Goal: Task Accomplishment & Management: Use online tool/utility

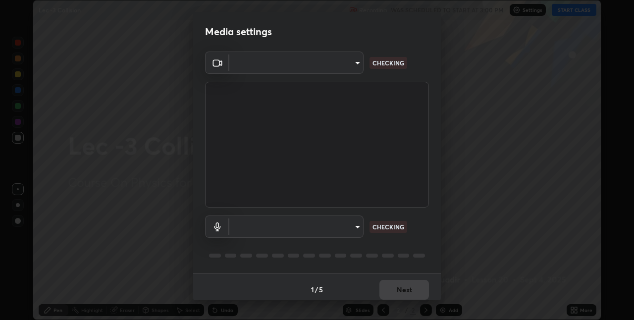
scroll to position [5, 0]
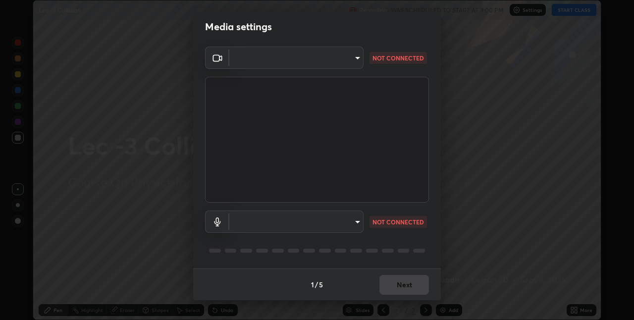
click at [398, 284] on div "1 / 5 Next" at bounding box center [317, 284] width 248 height 32
type input "e3e6fd13ef799cde5c9b7fe6f458d6ed022969fe6ce261ce3c0e119950d75ad9"
type input "default"
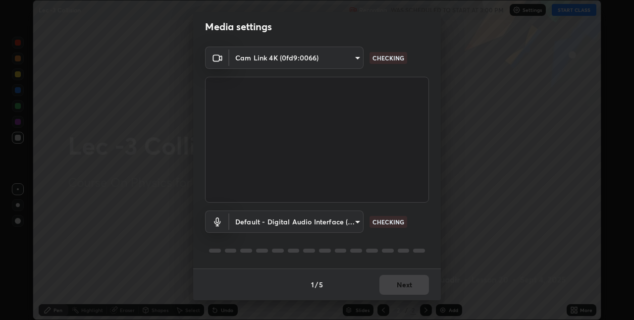
click at [393, 286] on div "1 / 5 Next" at bounding box center [317, 284] width 248 height 32
click at [398, 283] on div "1 / 5 Next" at bounding box center [317, 284] width 248 height 32
click at [401, 284] on div "1 / 5 Next" at bounding box center [317, 284] width 248 height 32
click at [403, 284] on div "1 / 5 Next" at bounding box center [317, 284] width 248 height 32
click at [401, 283] on div "1 / 5 Next" at bounding box center [317, 284] width 248 height 32
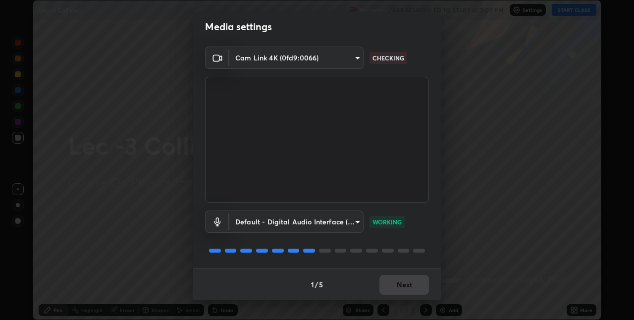
click at [398, 286] on div "1 / 5 Next" at bounding box center [317, 284] width 248 height 32
click at [398, 290] on button "Next" at bounding box center [404, 285] width 50 height 20
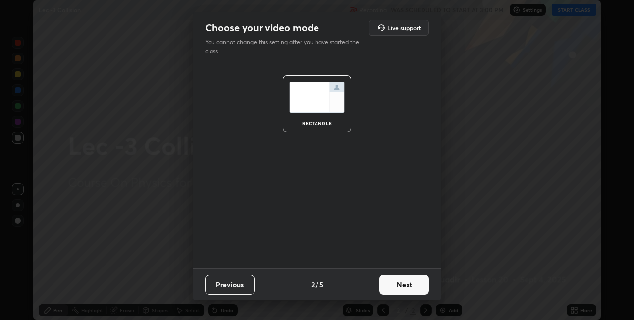
click at [398, 290] on button "Next" at bounding box center [404, 285] width 50 height 20
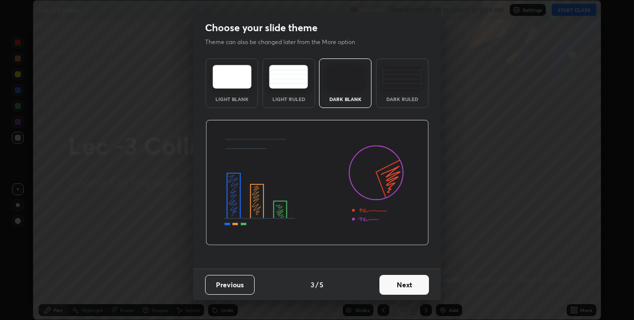
click at [399, 284] on button "Next" at bounding box center [404, 285] width 50 height 20
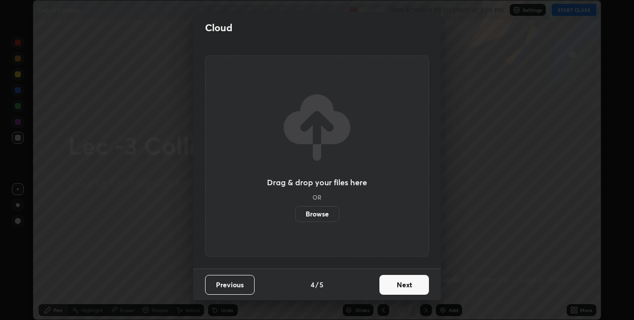
click at [398, 291] on button "Next" at bounding box center [404, 285] width 50 height 20
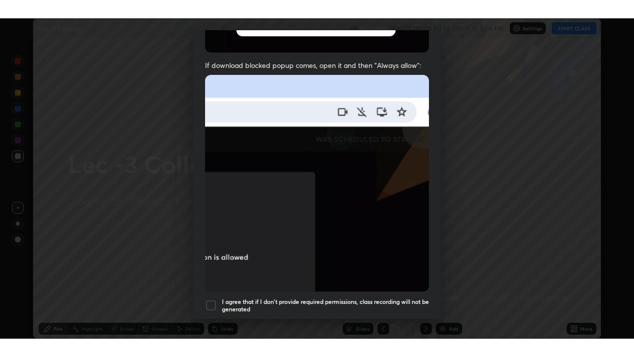
scroll to position [207, 0]
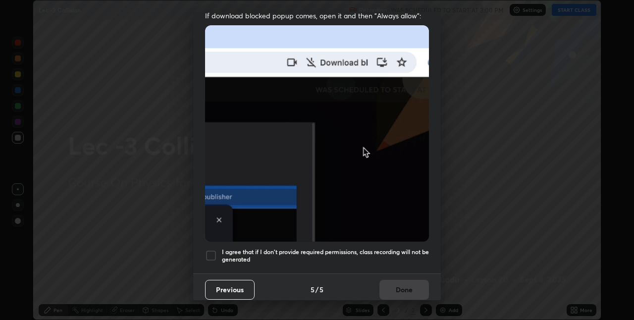
click at [213, 253] on div at bounding box center [211, 256] width 12 height 12
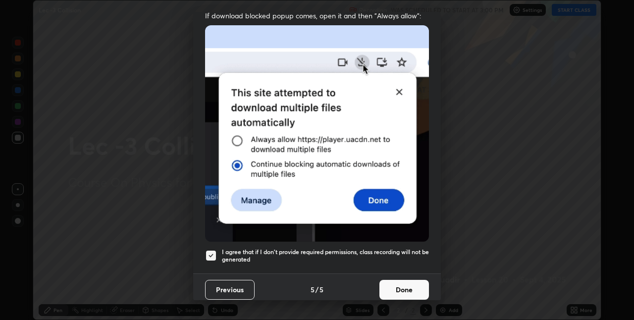
click at [398, 283] on button "Done" at bounding box center [404, 290] width 50 height 20
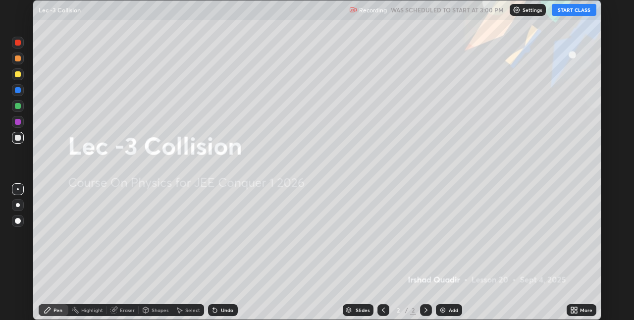
click at [580, 308] on div "More" at bounding box center [586, 310] width 12 height 5
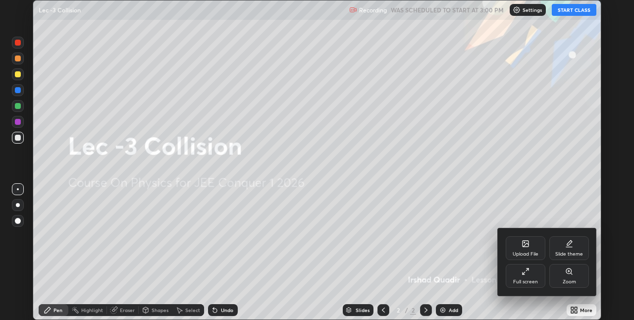
click at [571, 252] on div "Slide theme" at bounding box center [569, 254] width 28 height 5
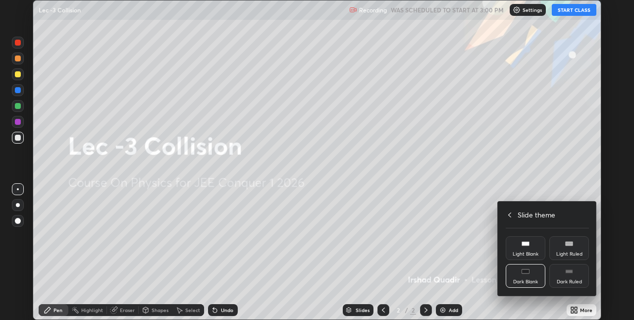
click at [569, 277] on div "Dark Ruled" at bounding box center [569, 276] width 40 height 24
click at [570, 275] on div "Dark Ruled" at bounding box center [569, 276] width 40 height 24
click at [558, 152] on div at bounding box center [317, 160] width 634 height 320
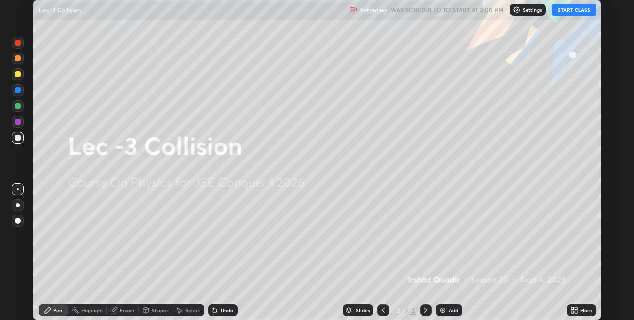
click at [574, 6] on button "START CLASS" at bounding box center [574, 10] width 45 height 12
click at [574, 13] on button "START CLASS" at bounding box center [574, 10] width 45 height 12
click at [449, 311] on div "Add" at bounding box center [453, 310] width 9 height 5
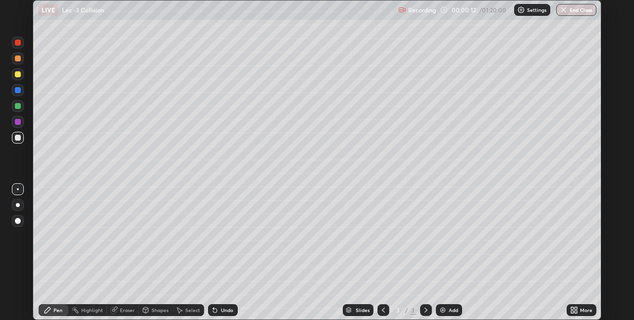
click at [576, 312] on icon at bounding box center [576, 312] width 2 height 2
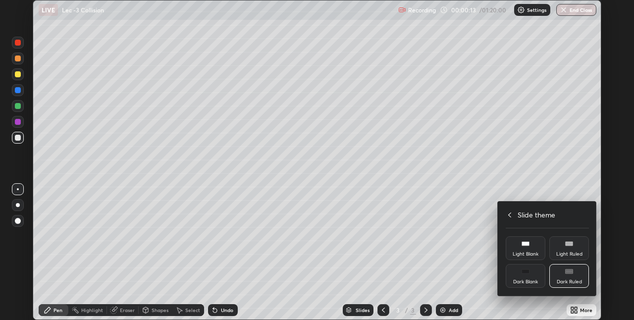
click at [510, 214] on icon at bounding box center [510, 215] width 8 height 8
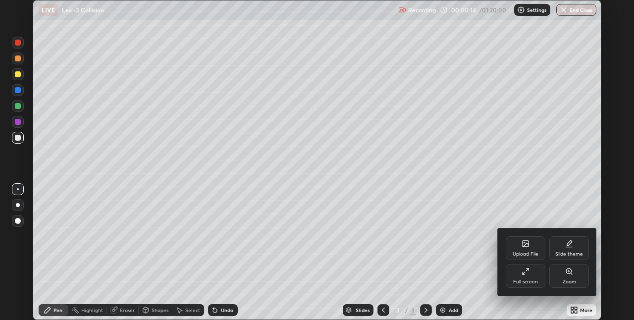
click at [528, 271] on icon at bounding box center [526, 271] width 8 height 8
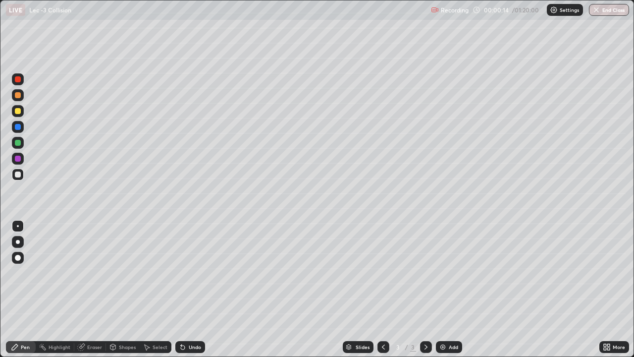
scroll to position [357, 634]
click at [27, 319] on div "Pen" at bounding box center [21, 347] width 30 height 12
click at [19, 144] on div at bounding box center [18, 143] width 6 height 6
click at [16, 113] on div at bounding box center [18, 111] width 6 height 6
click at [97, 319] on div "Eraser" at bounding box center [90, 347] width 32 height 12
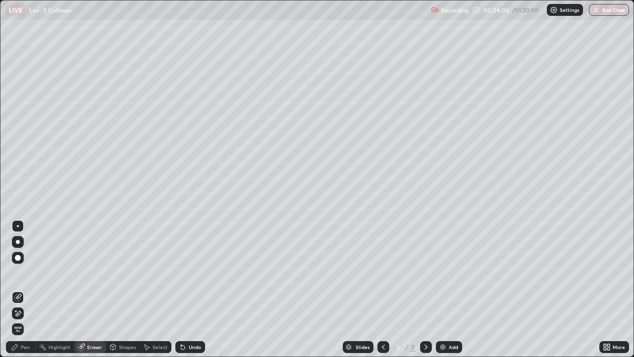
click at [30, 319] on div "Pen" at bounding box center [21, 347] width 30 height 12
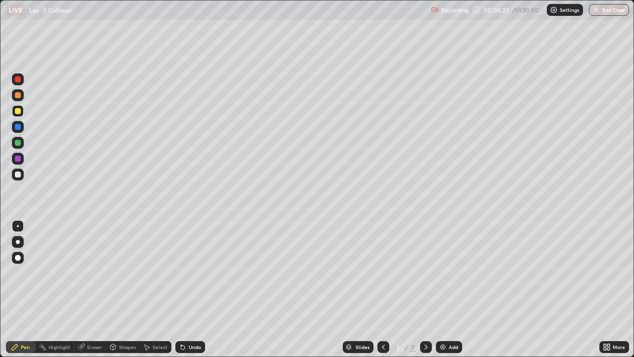
click at [97, 319] on div "Eraser" at bounding box center [94, 346] width 15 height 5
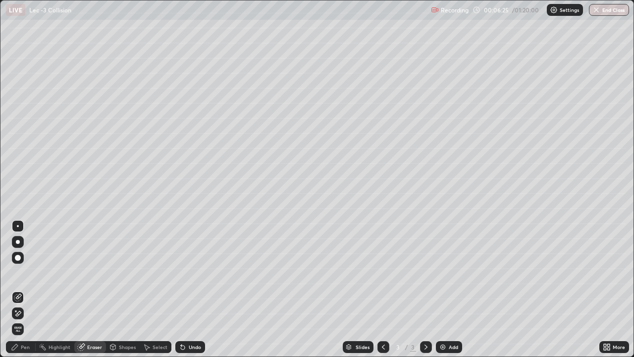
click at [29, 319] on div "Pen" at bounding box center [21, 347] width 30 height 12
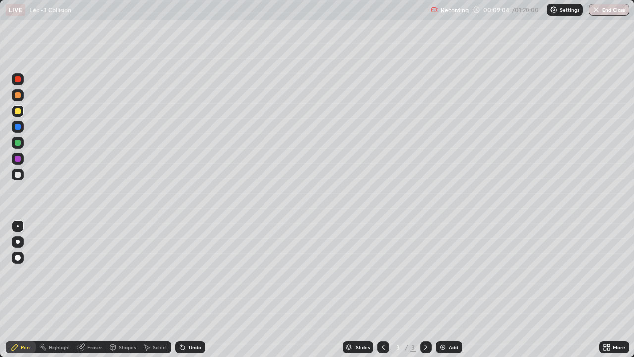
click at [450, 319] on div "Add" at bounding box center [449, 347] width 26 height 12
click at [18, 111] on div at bounding box center [18, 111] width 6 height 6
click at [91, 319] on div "Eraser" at bounding box center [94, 346] width 15 height 5
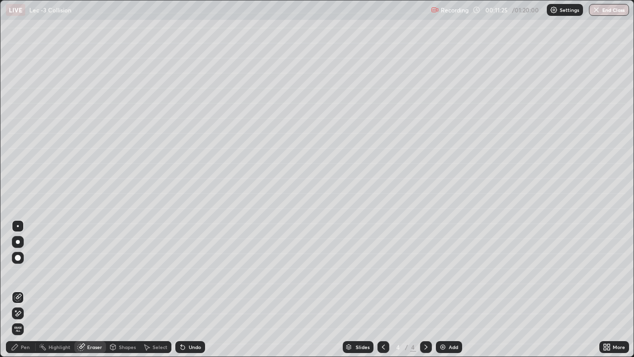
click at [21, 319] on div "Pen" at bounding box center [21, 347] width 30 height 12
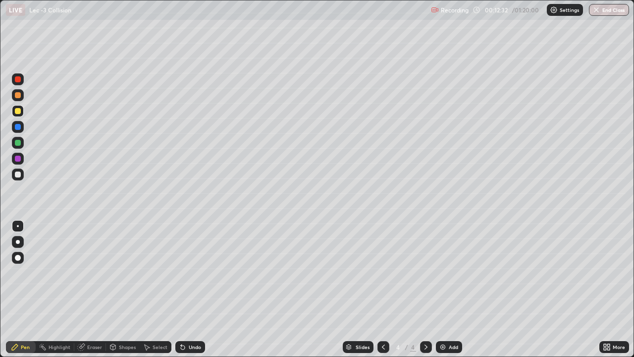
click at [120, 319] on div "Shapes" at bounding box center [127, 346] width 17 height 5
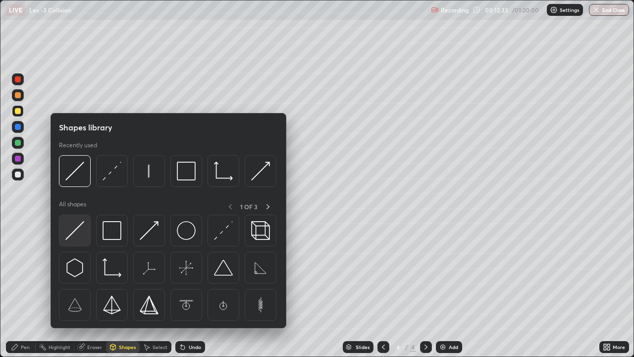
click at [74, 234] on img at bounding box center [74, 230] width 19 height 19
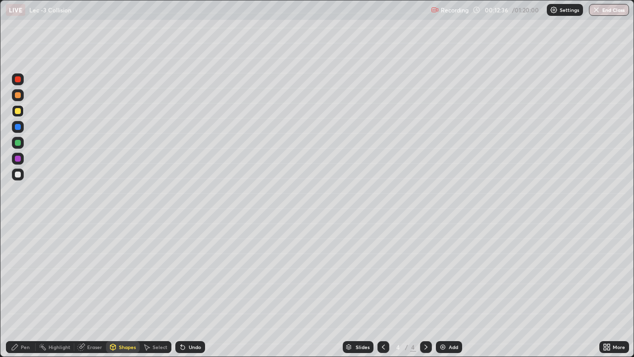
click at [32, 319] on div "Pen" at bounding box center [21, 347] width 30 height 12
click at [426, 319] on div at bounding box center [426, 347] width 12 height 12
click at [439, 319] on img at bounding box center [443, 347] width 8 height 8
click at [93, 319] on div "Eraser" at bounding box center [94, 346] width 15 height 5
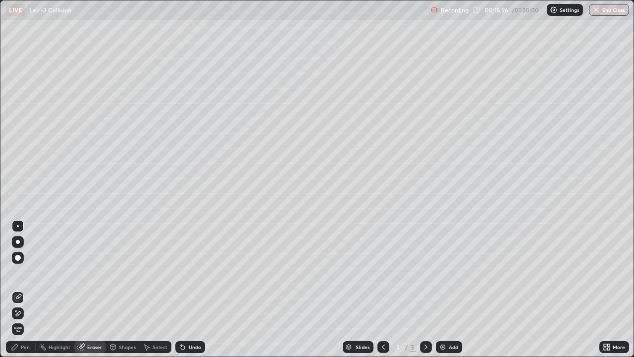
click at [22, 319] on div "Pen" at bounding box center [25, 346] width 9 height 5
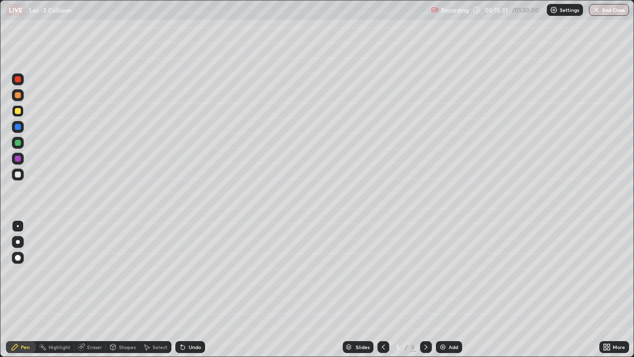
click at [117, 319] on div "Shapes" at bounding box center [123, 347] width 34 height 12
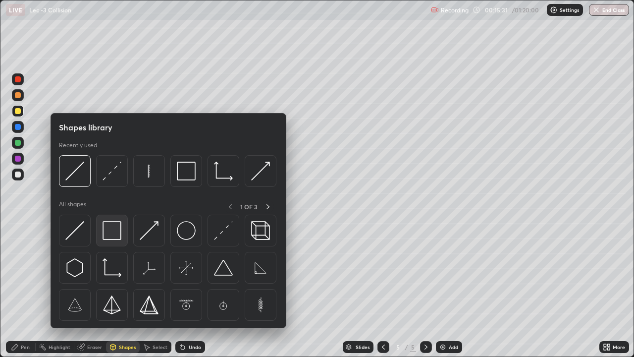
click at [109, 232] on img at bounding box center [112, 230] width 19 height 19
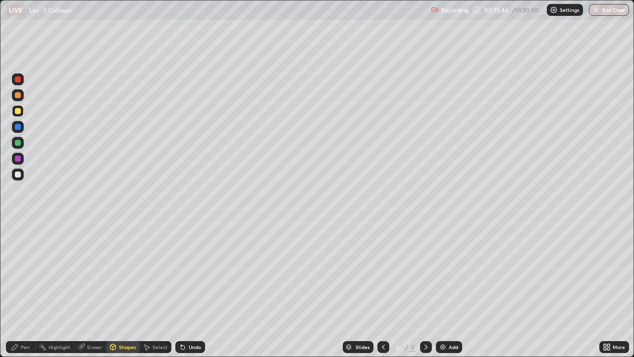
click at [25, 319] on div "Pen" at bounding box center [25, 346] width 9 height 5
click at [16, 142] on div at bounding box center [18, 143] width 6 height 6
click at [115, 319] on icon at bounding box center [113, 347] width 8 height 8
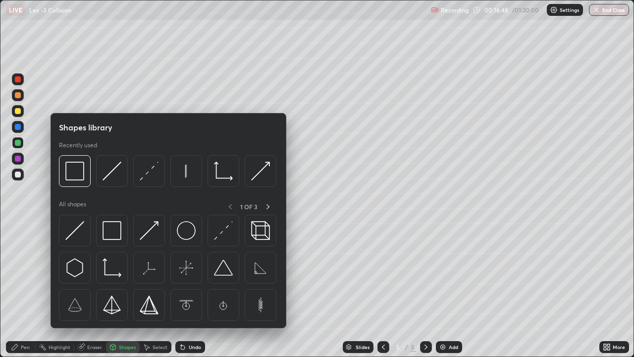
click at [107, 237] on img at bounding box center [112, 230] width 19 height 19
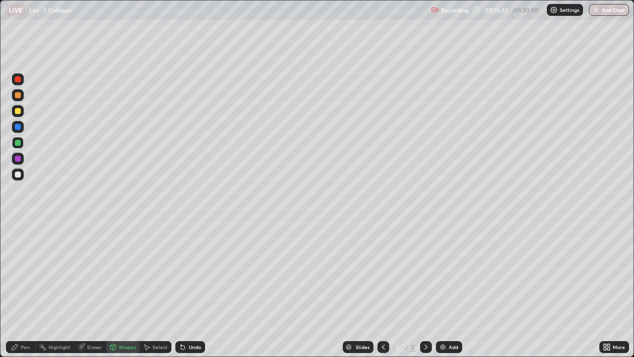
click at [27, 319] on div "Pen" at bounding box center [25, 346] width 9 height 5
click at [110, 319] on icon at bounding box center [112, 347] width 5 height 6
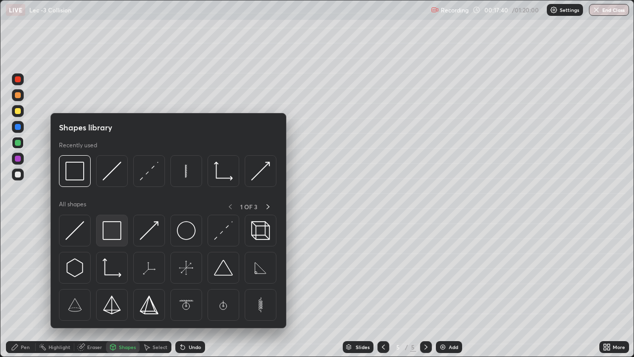
click at [106, 236] on img at bounding box center [112, 230] width 19 height 19
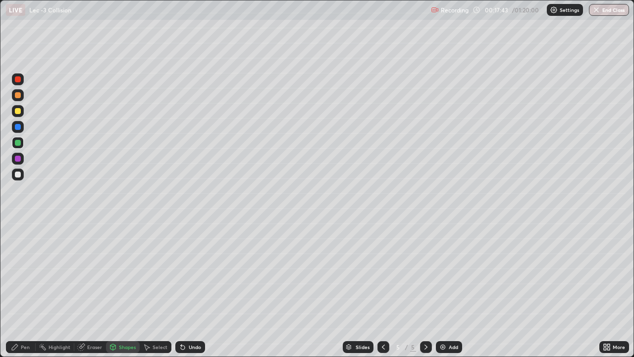
click at [24, 319] on div "Pen" at bounding box center [25, 346] width 9 height 5
click at [449, 319] on div "Add" at bounding box center [453, 346] width 9 height 5
click at [18, 83] on div at bounding box center [18, 79] width 12 height 12
click at [95, 319] on div "Eraser" at bounding box center [94, 346] width 15 height 5
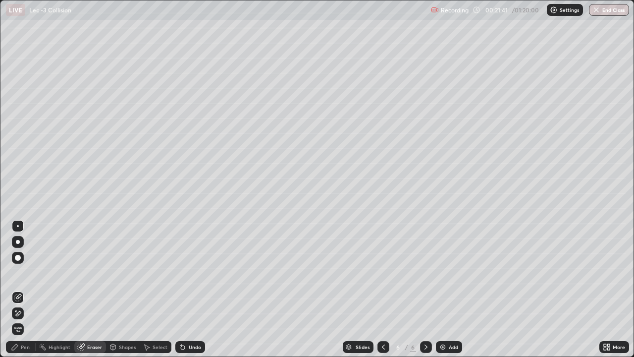
click at [25, 319] on div "Pen" at bounding box center [25, 346] width 9 height 5
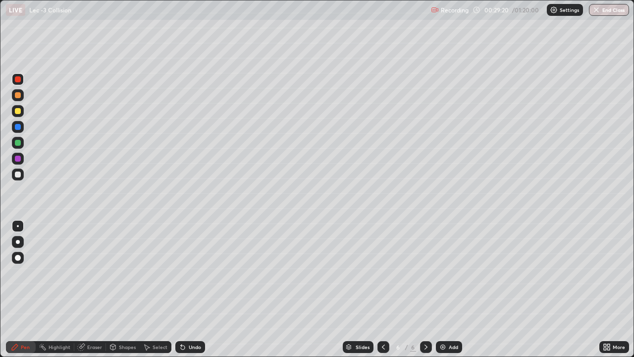
click at [125, 319] on div "Shapes" at bounding box center [127, 346] width 17 height 5
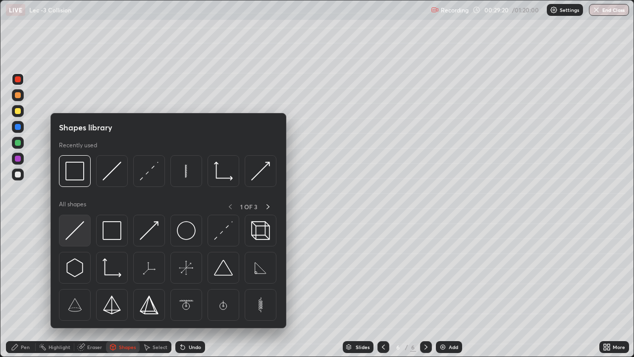
click at [79, 230] on img at bounding box center [74, 230] width 19 height 19
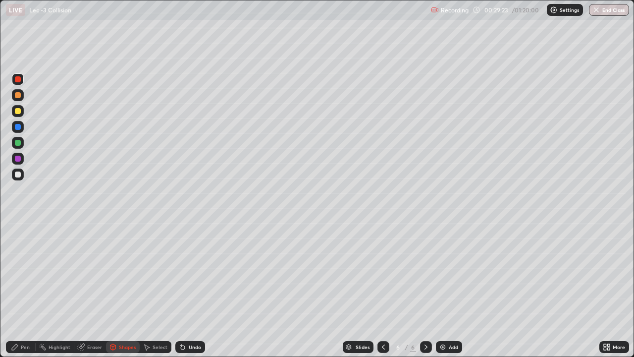
click at [27, 319] on div "Pen" at bounding box center [21, 347] width 30 height 12
click at [453, 319] on div "Add" at bounding box center [453, 346] width 9 height 5
click at [14, 144] on div at bounding box center [18, 143] width 12 height 12
click at [99, 319] on div "Eraser" at bounding box center [90, 347] width 32 height 12
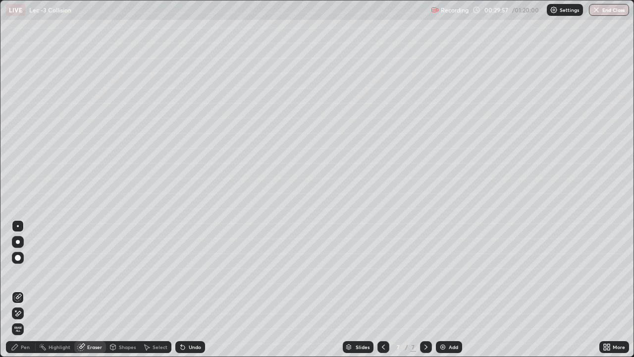
click at [26, 319] on div "Pen" at bounding box center [25, 346] width 9 height 5
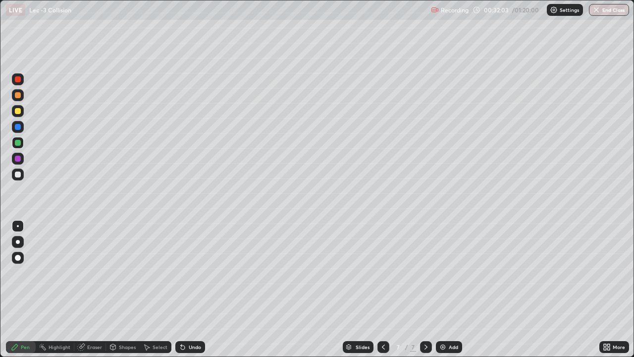
click at [17, 113] on div at bounding box center [18, 111] width 6 height 6
click at [447, 319] on div "Add" at bounding box center [449, 347] width 26 height 12
click at [18, 96] on div at bounding box center [18, 95] width 6 height 6
click at [17, 113] on div at bounding box center [18, 111] width 6 height 6
click at [94, 319] on div "Eraser" at bounding box center [94, 346] width 15 height 5
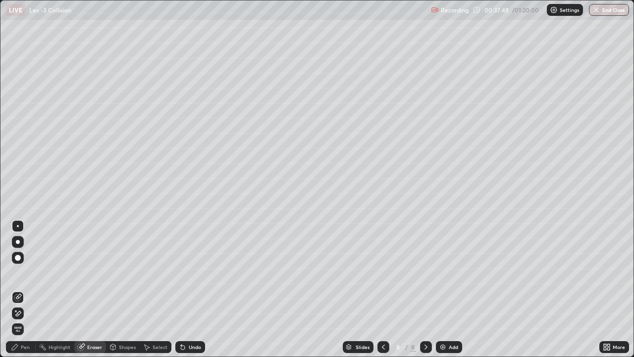
click at [29, 319] on div "Pen" at bounding box center [21, 347] width 30 height 12
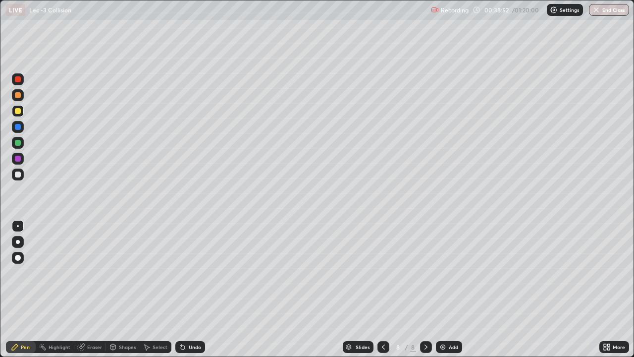
click at [94, 319] on div "Eraser" at bounding box center [94, 346] width 15 height 5
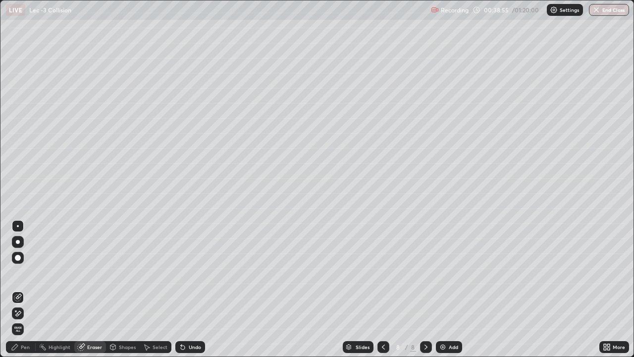
click at [28, 319] on div "Pen" at bounding box center [21, 347] width 30 height 12
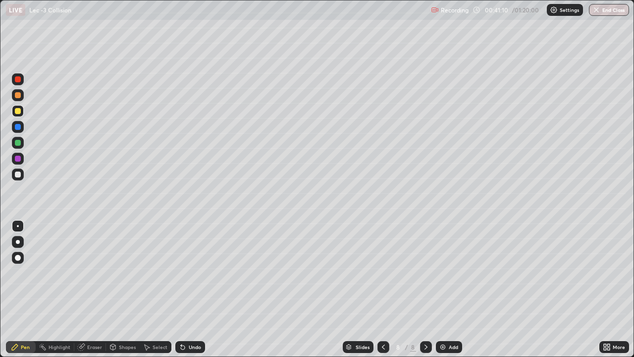
click at [97, 319] on div "Eraser" at bounding box center [94, 346] width 15 height 5
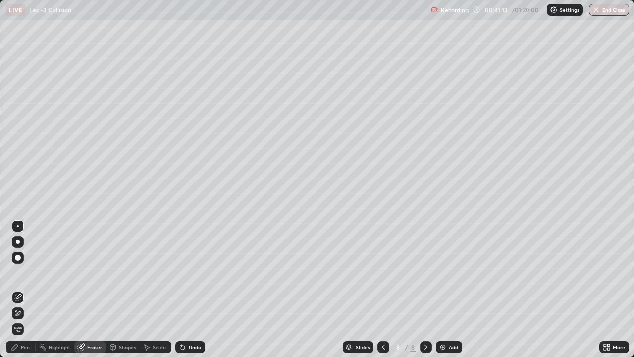
click at [31, 319] on div "Pen" at bounding box center [21, 347] width 30 height 12
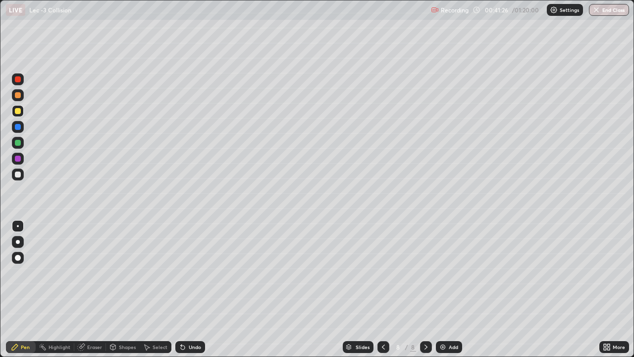
click at [90, 319] on div "Eraser" at bounding box center [94, 346] width 15 height 5
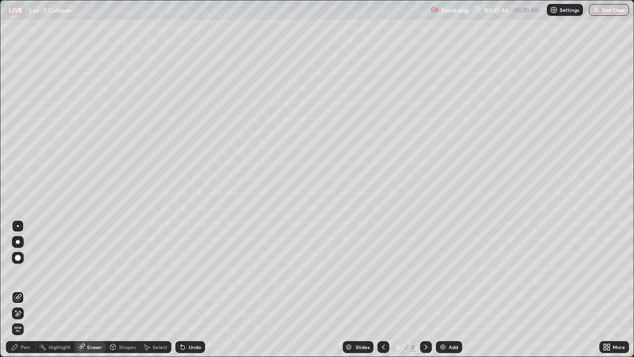
click at [64, 319] on div "Highlight" at bounding box center [60, 346] width 22 height 5
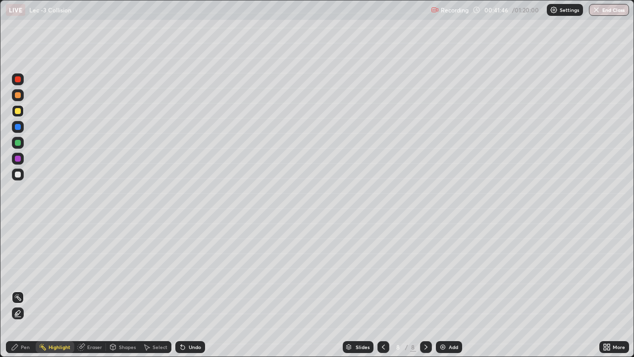
click at [32, 319] on div "Pen" at bounding box center [21, 347] width 30 height 12
click at [99, 319] on div "Eraser" at bounding box center [94, 346] width 15 height 5
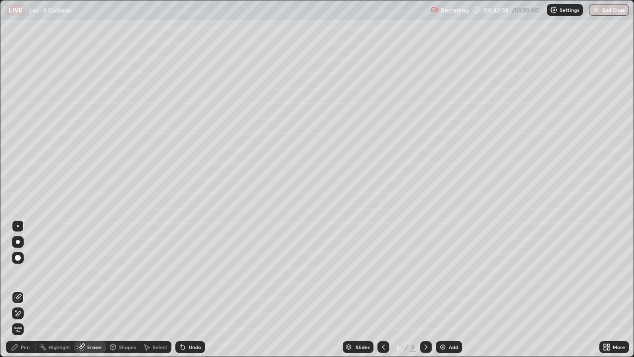
click at [28, 319] on div "Pen" at bounding box center [25, 346] width 9 height 5
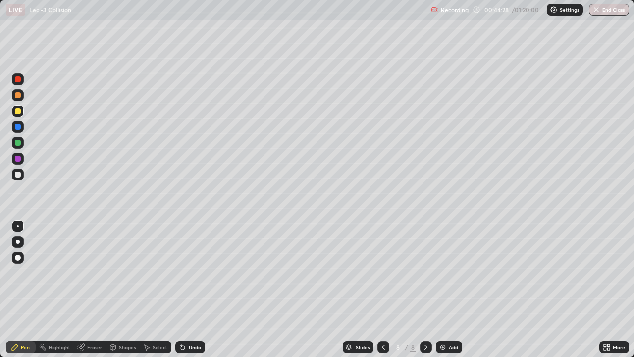
click at [19, 146] on div at bounding box center [18, 143] width 12 height 12
click at [120, 319] on div "Shapes" at bounding box center [123, 347] width 34 height 20
click at [29, 319] on div "Pen" at bounding box center [25, 346] width 9 height 5
click at [90, 319] on div "Eraser" at bounding box center [94, 346] width 15 height 5
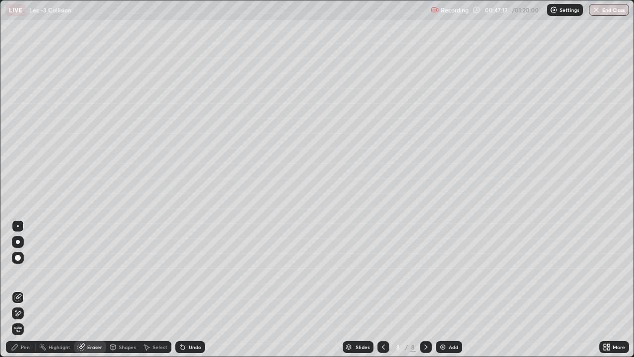
click at [30, 319] on div "Pen" at bounding box center [21, 347] width 30 height 12
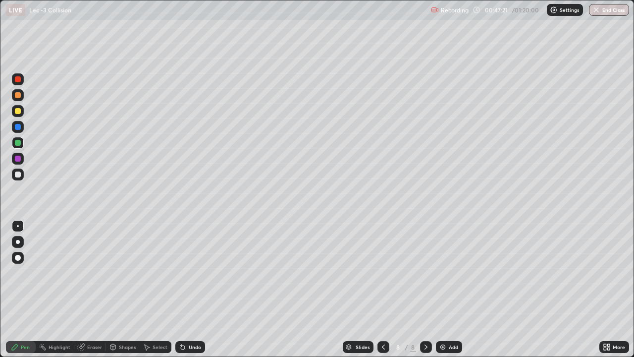
click at [98, 319] on div "Eraser" at bounding box center [94, 346] width 15 height 5
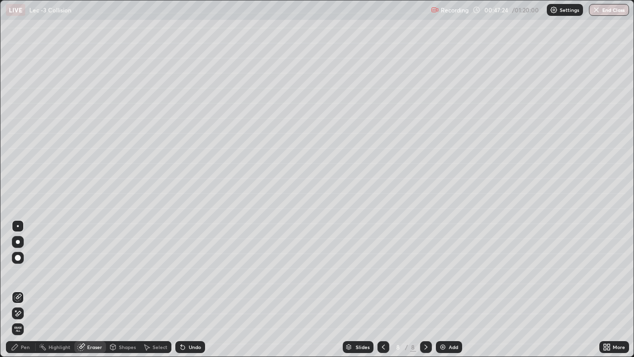
click at [30, 319] on div "Pen" at bounding box center [21, 347] width 30 height 12
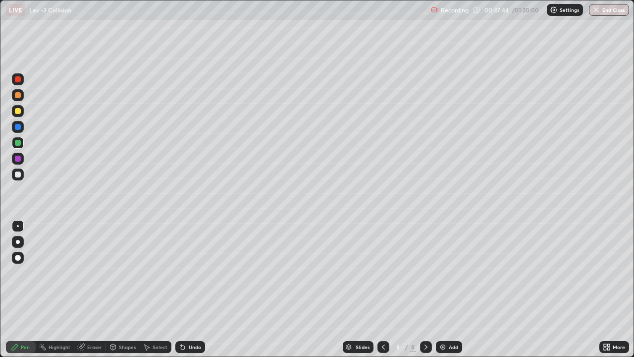
click at [93, 319] on div "Eraser" at bounding box center [90, 347] width 32 height 12
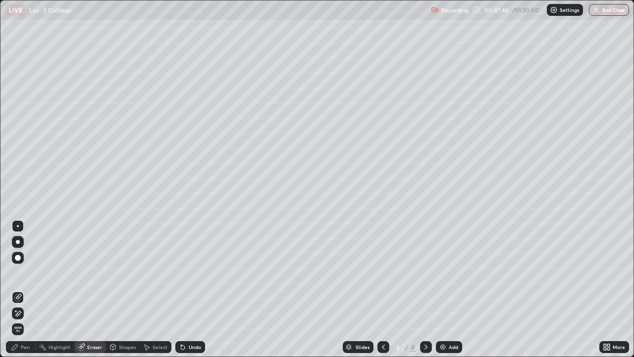
click at [28, 319] on div "Pen" at bounding box center [25, 346] width 9 height 5
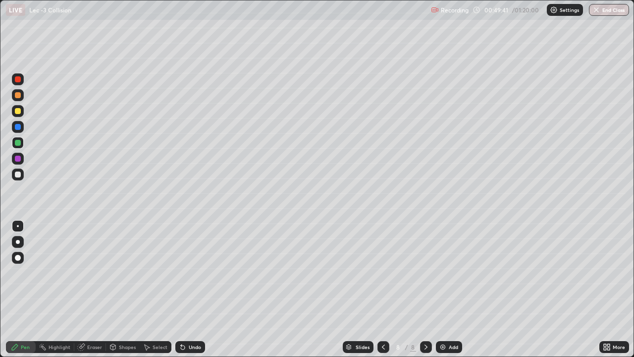
click at [98, 319] on div "Eraser" at bounding box center [94, 346] width 15 height 5
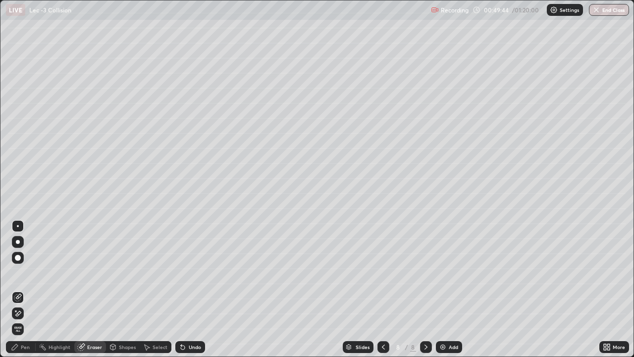
click at [28, 319] on div "Pen" at bounding box center [25, 346] width 9 height 5
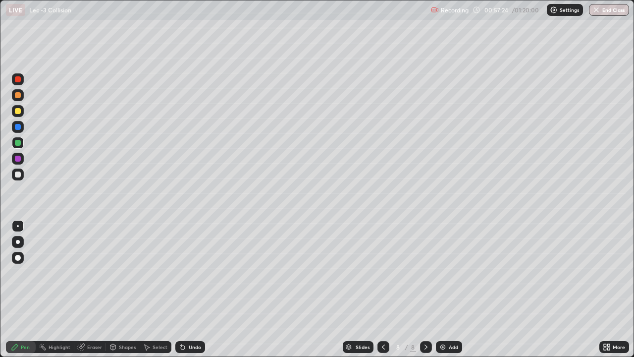
click at [449, 319] on div "Add" at bounding box center [453, 346] width 9 height 5
click at [608, 11] on button "End Class" at bounding box center [609, 10] width 40 height 12
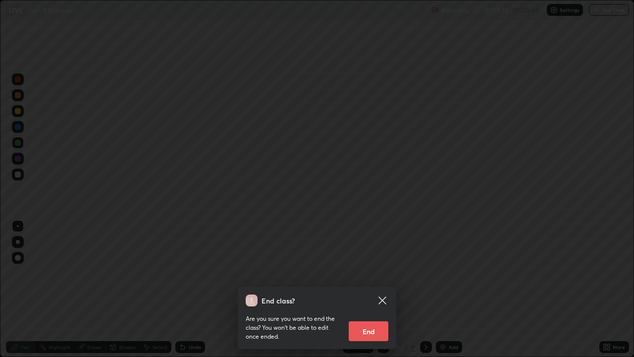
click at [384, 298] on icon at bounding box center [381, 299] width 7 height 7
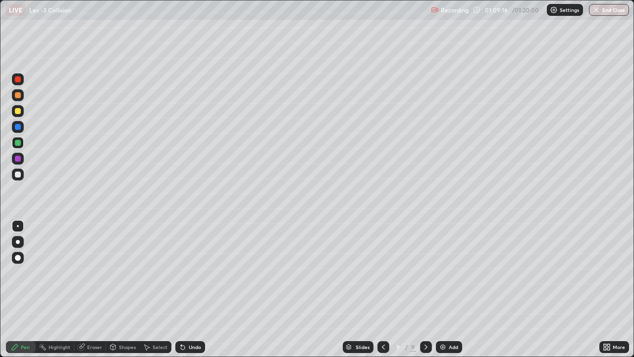
click at [608, 11] on button "End Class" at bounding box center [609, 10] width 40 height 12
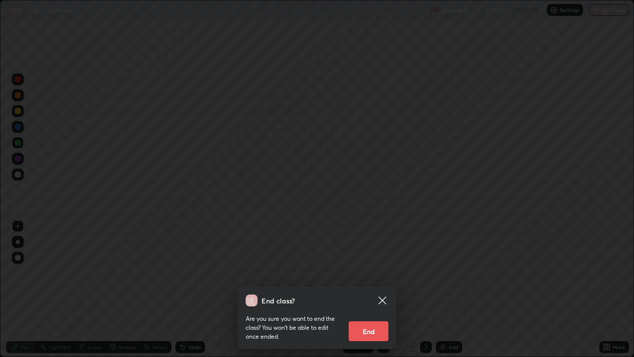
click at [371, 319] on button "End" at bounding box center [369, 331] width 40 height 20
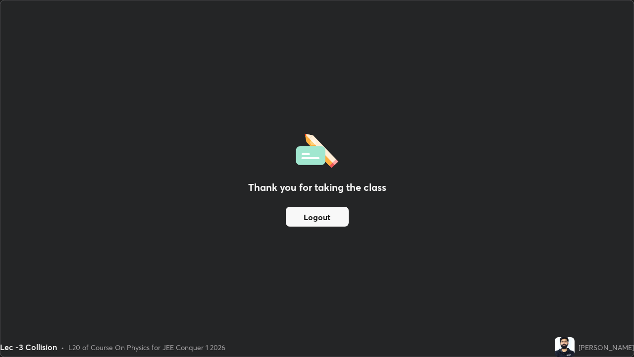
click at [329, 224] on button "Logout" at bounding box center [317, 217] width 63 height 20
